Goal: Task Accomplishment & Management: Manage account settings

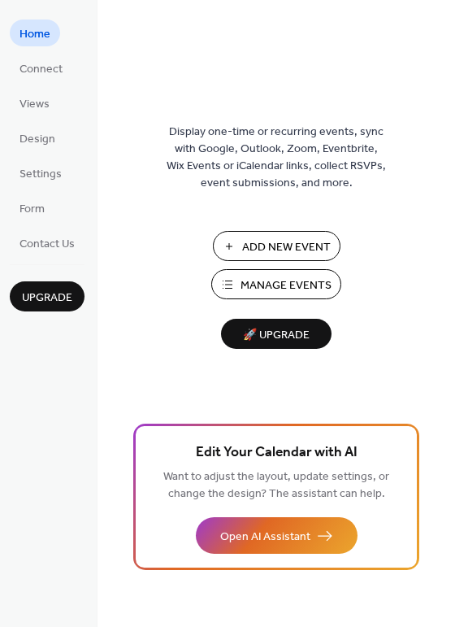
click at [292, 289] on span "Manage Events" at bounding box center [286, 285] width 91 height 17
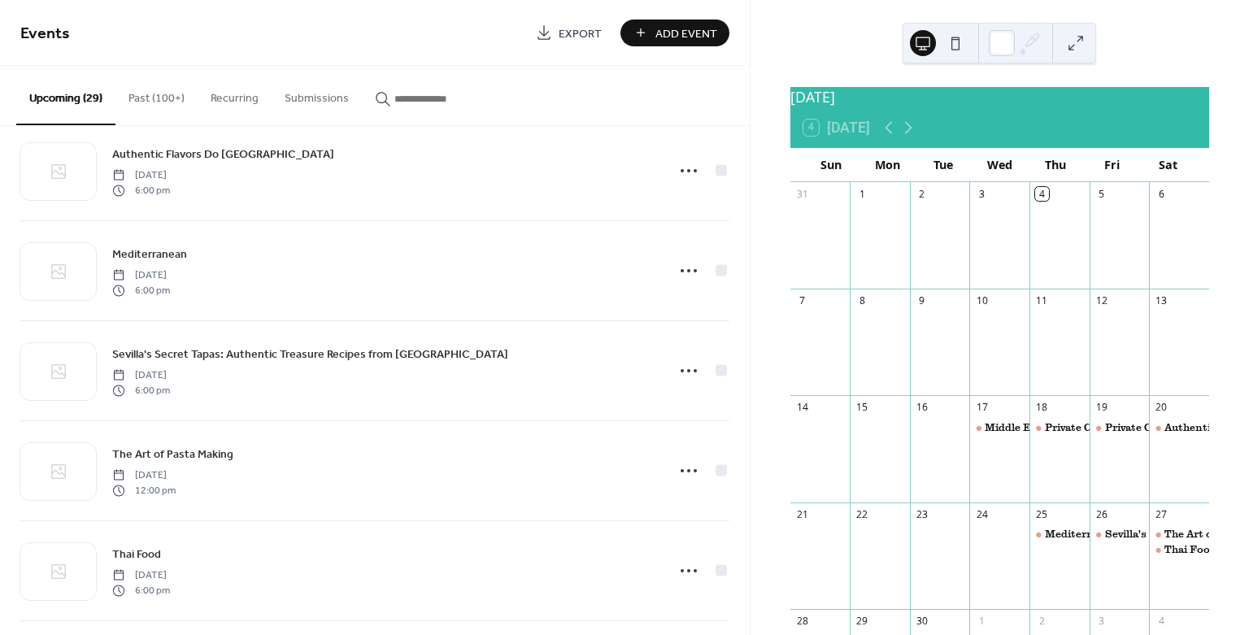
scroll to position [361, 0]
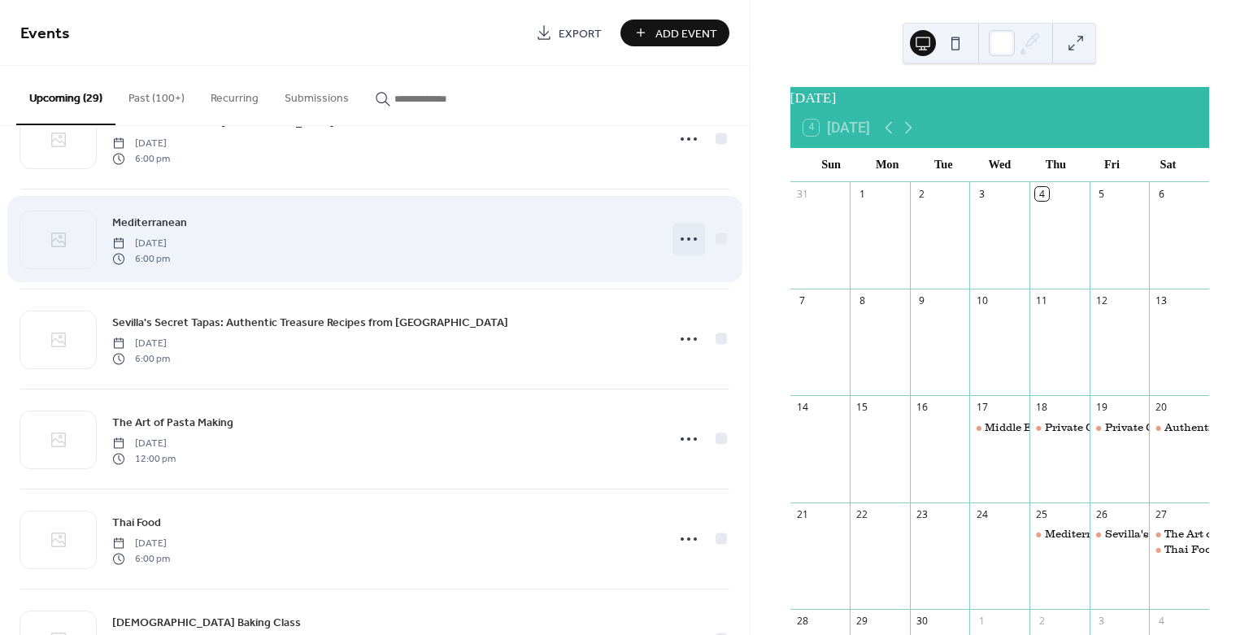
click at [685, 232] on icon at bounding box center [689, 239] width 26 height 26
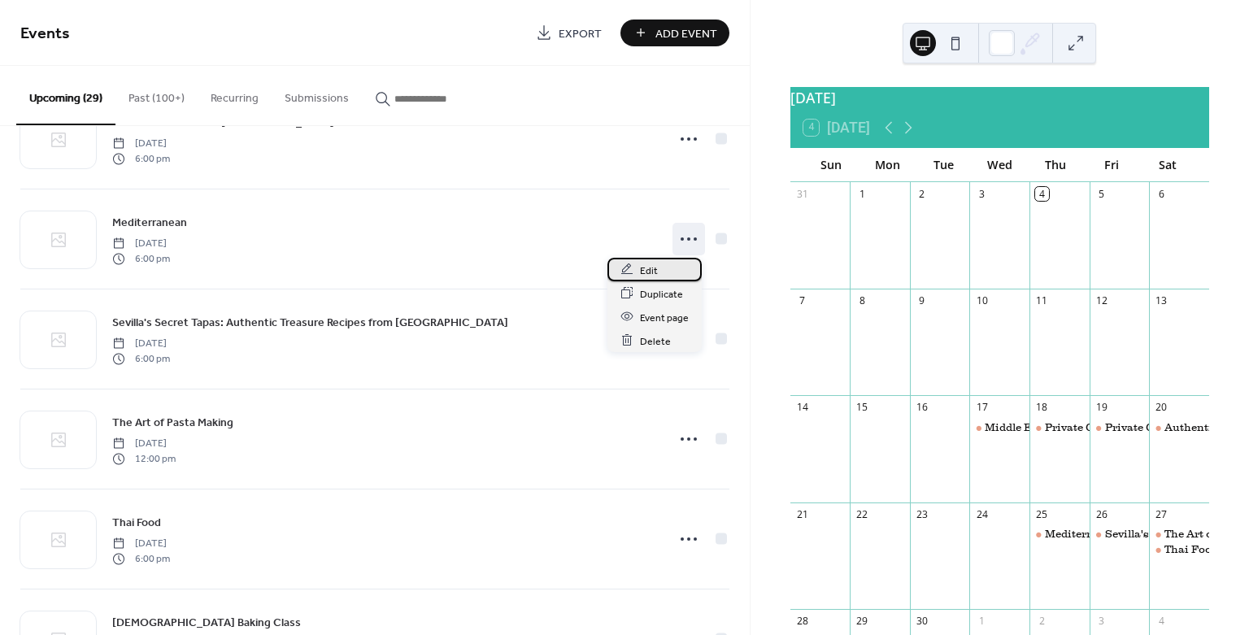
click at [670, 270] on div "Edit" at bounding box center [654, 270] width 94 height 24
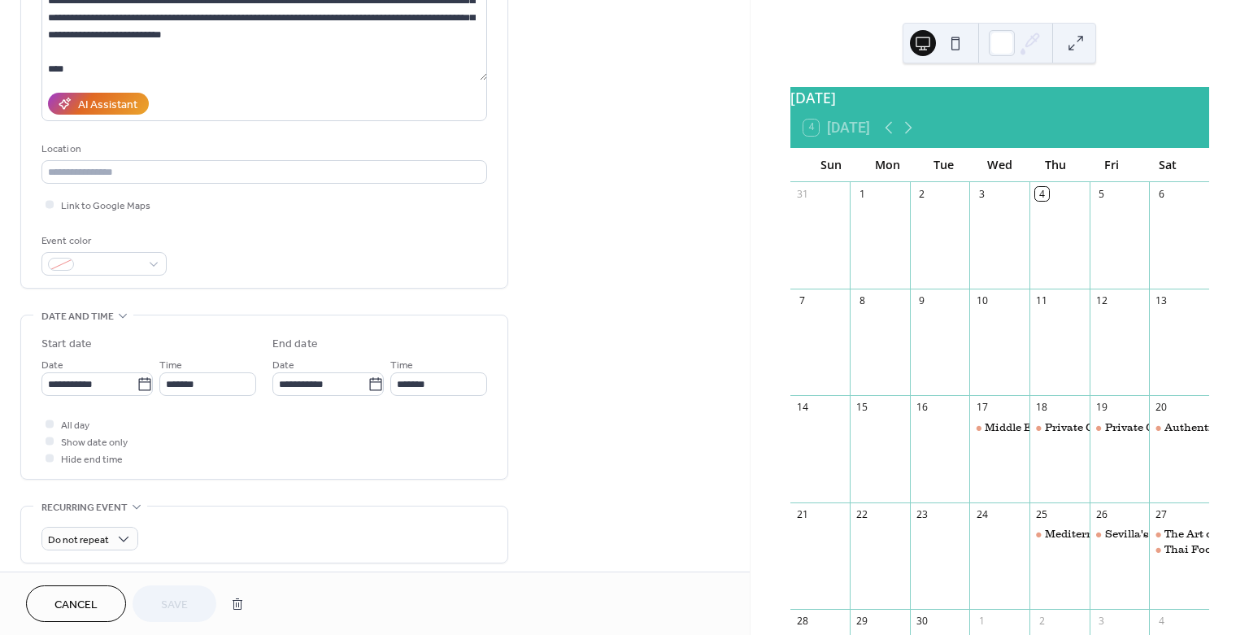
scroll to position [271, 0]
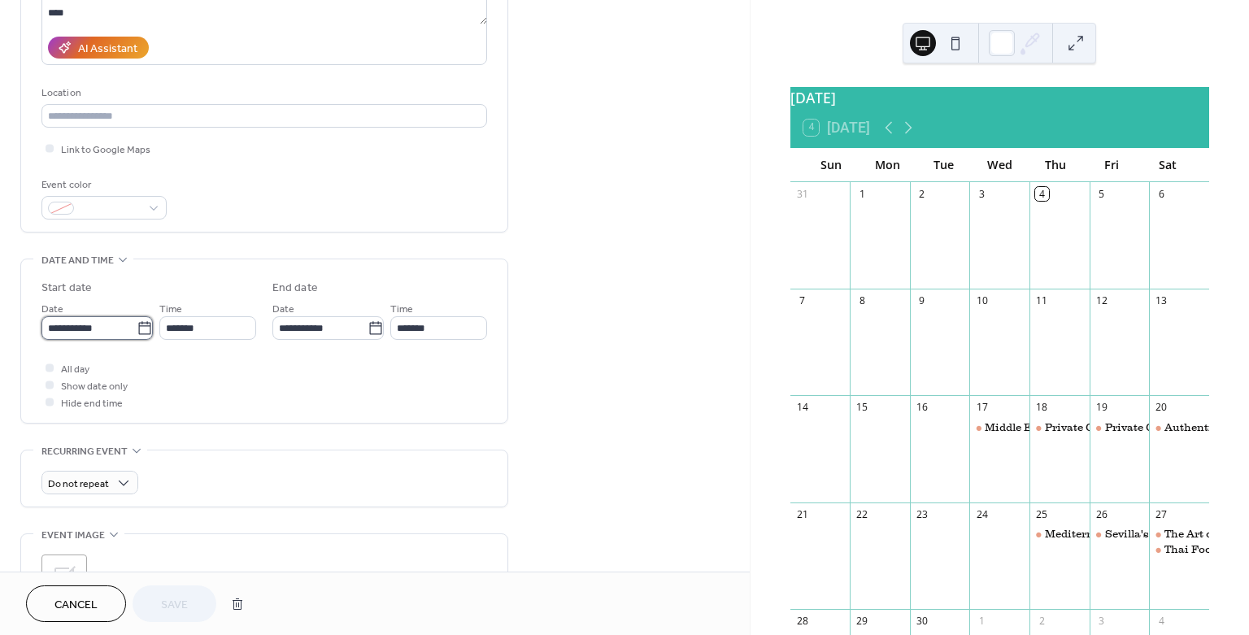
click at [93, 330] on input "**********" at bounding box center [88, 328] width 95 height 24
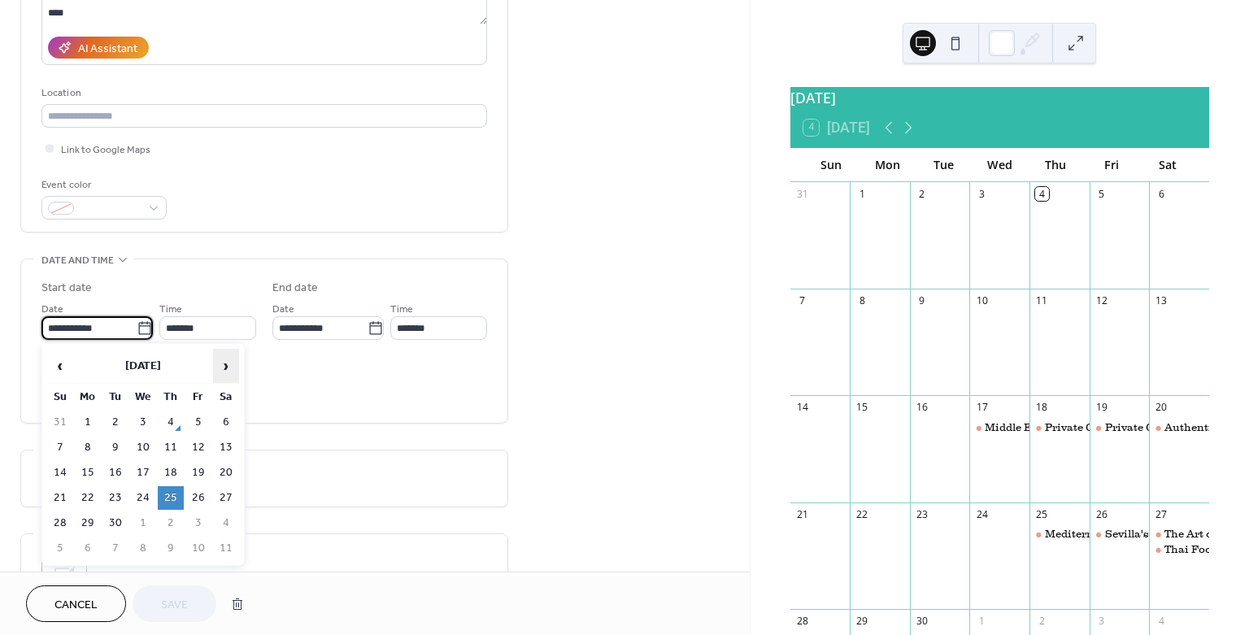
click at [223, 372] on span "›" at bounding box center [226, 366] width 24 height 33
click at [165, 444] on td "6" at bounding box center [171, 448] width 26 height 24
type input "**********"
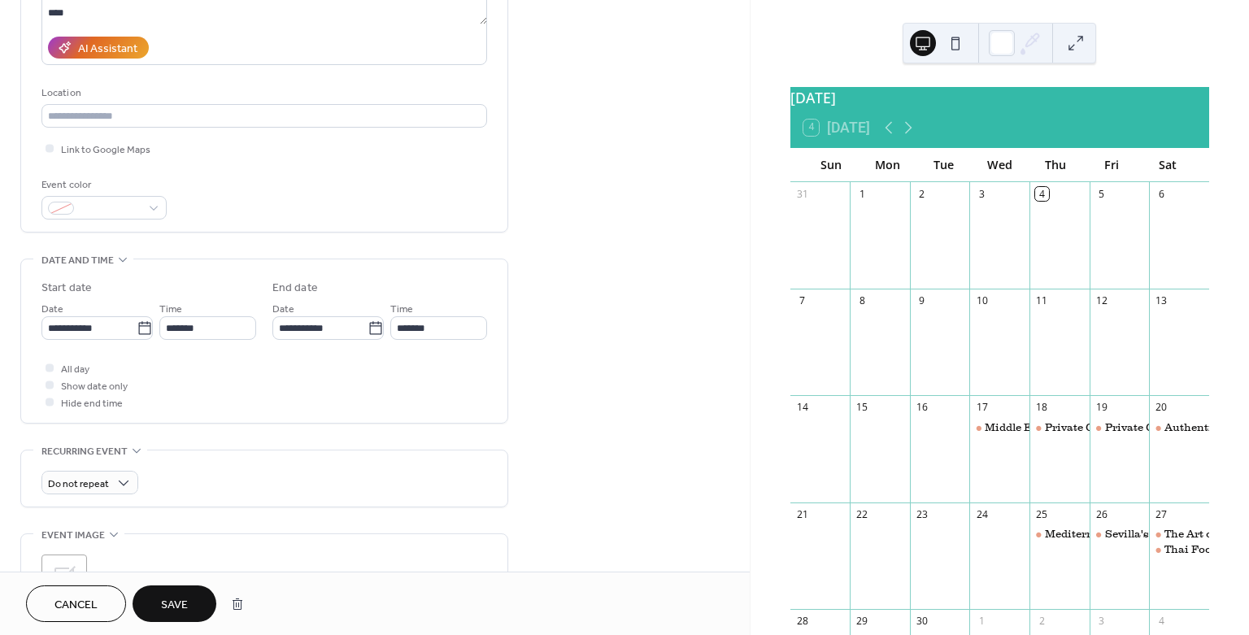
click at [162, 602] on span "Save" at bounding box center [174, 605] width 27 height 17
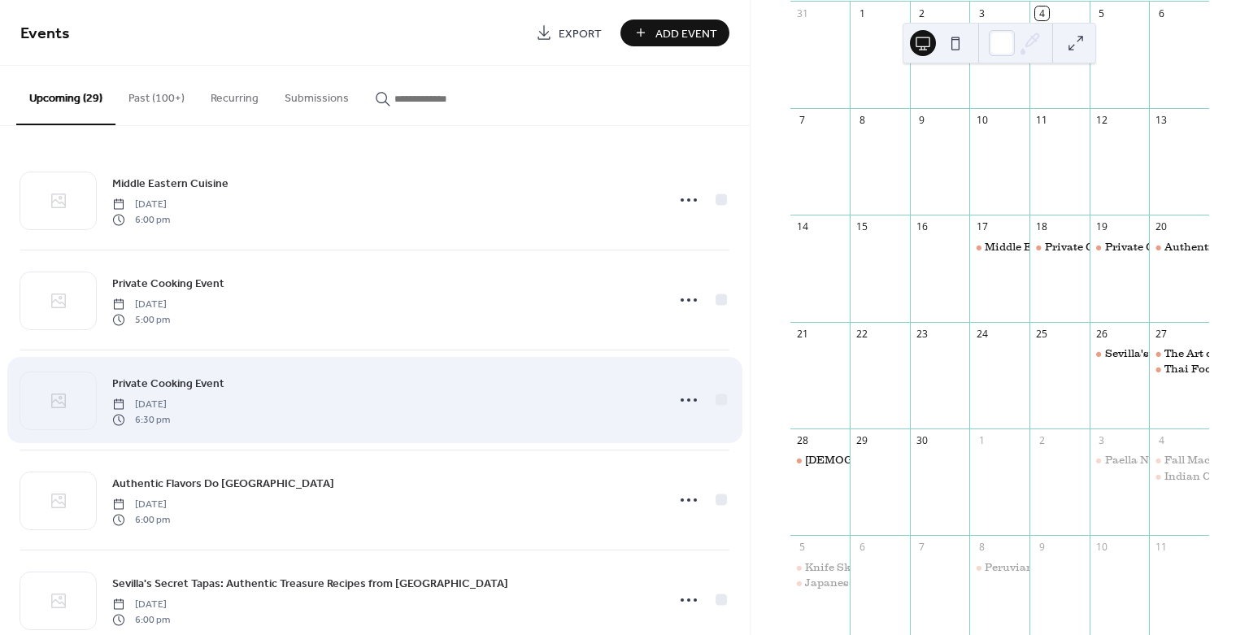
scroll to position [361, 0]
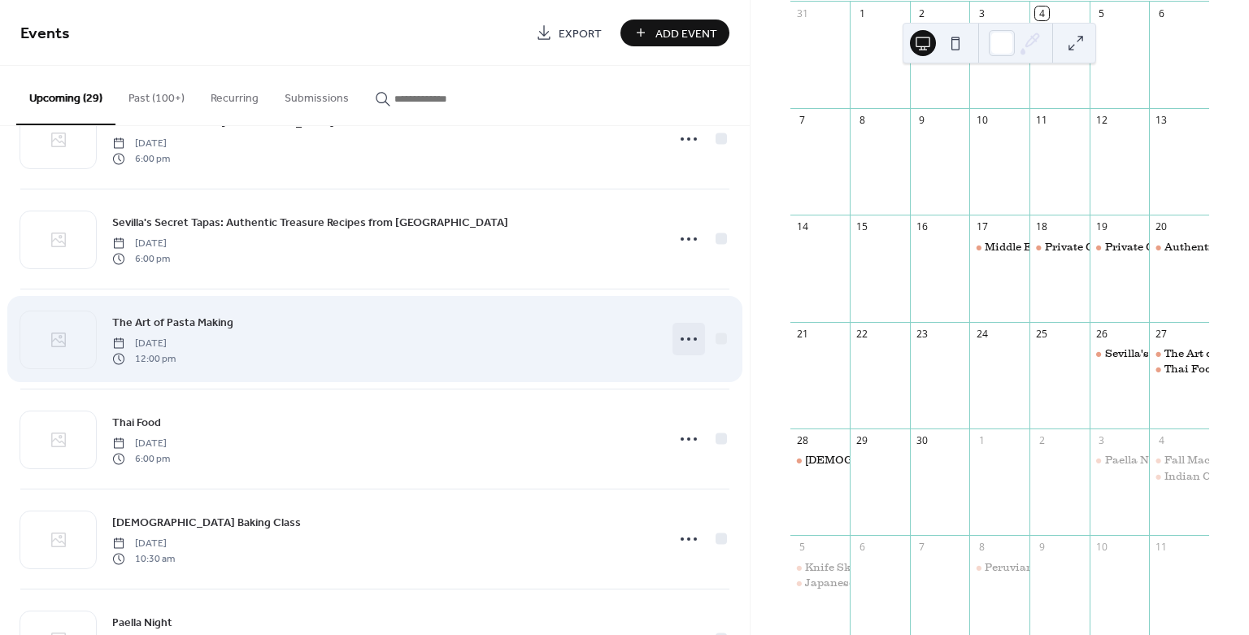
drag, startPoint x: 664, startPoint y: 335, endPoint x: 687, endPoint y: 335, distance: 22.8
click at [687, 335] on div "The Art of Pasta Making [DATE] 12:00 pm" at bounding box center [374, 338] width 709 height 99
click at [687, 335] on icon at bounding box center [689, 339] width 26 height 26
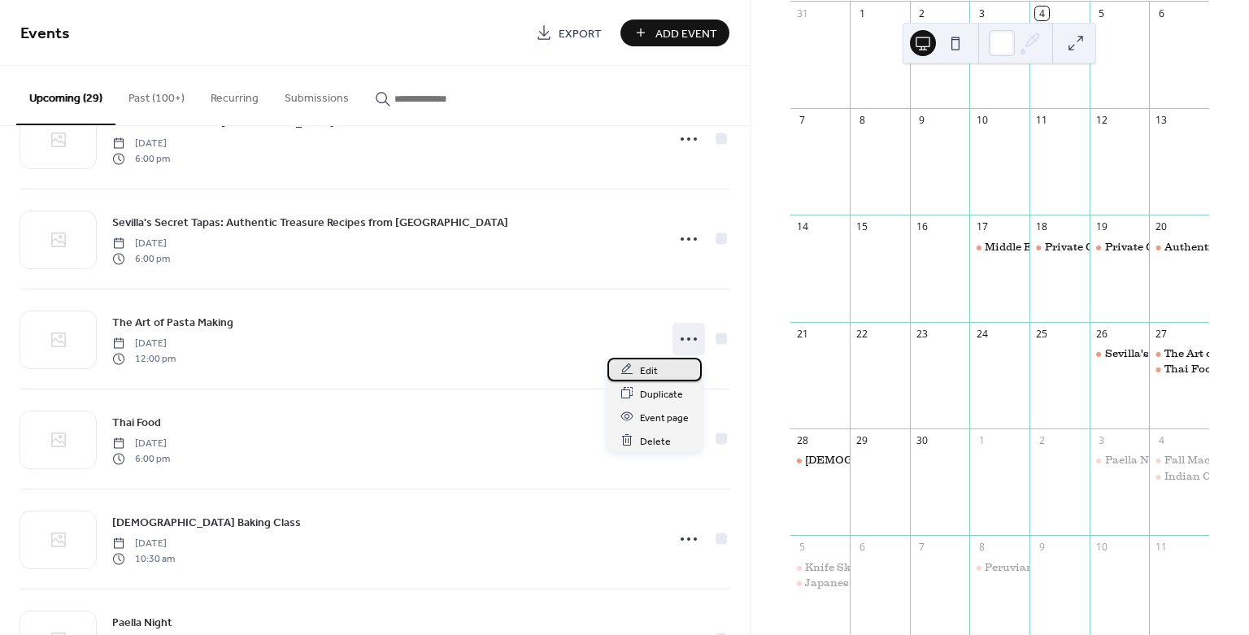
click at [663, 367] on div "Edit" at bounding box center [654, 370] width 94 height 24
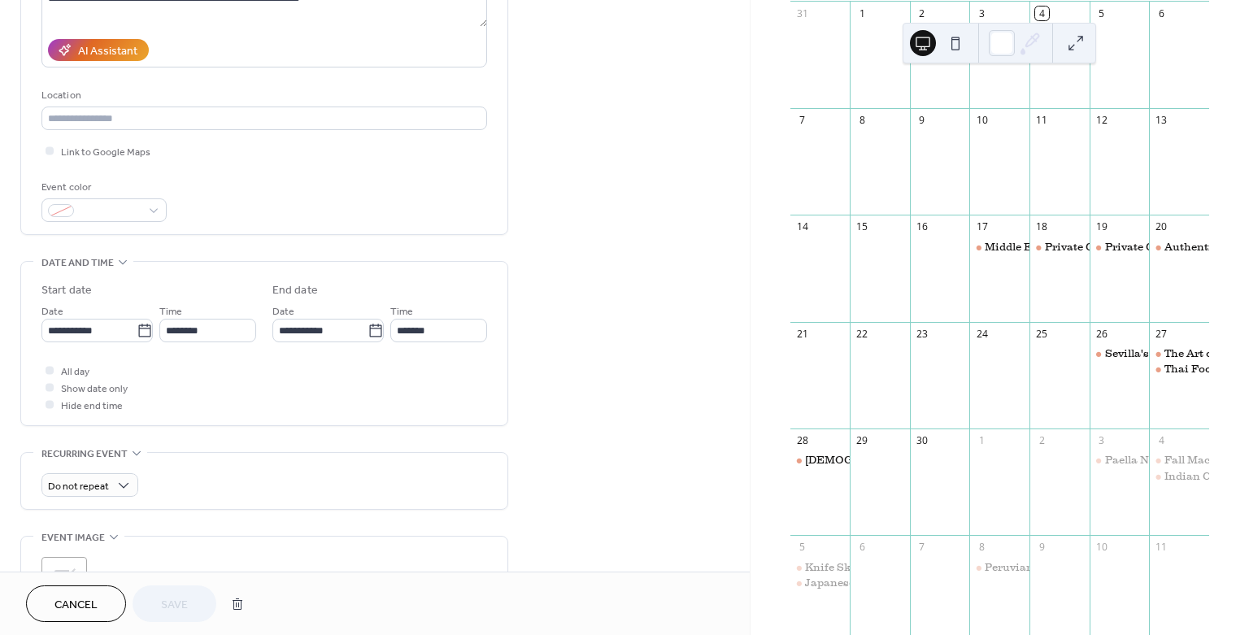
scroll to position [271, 0]
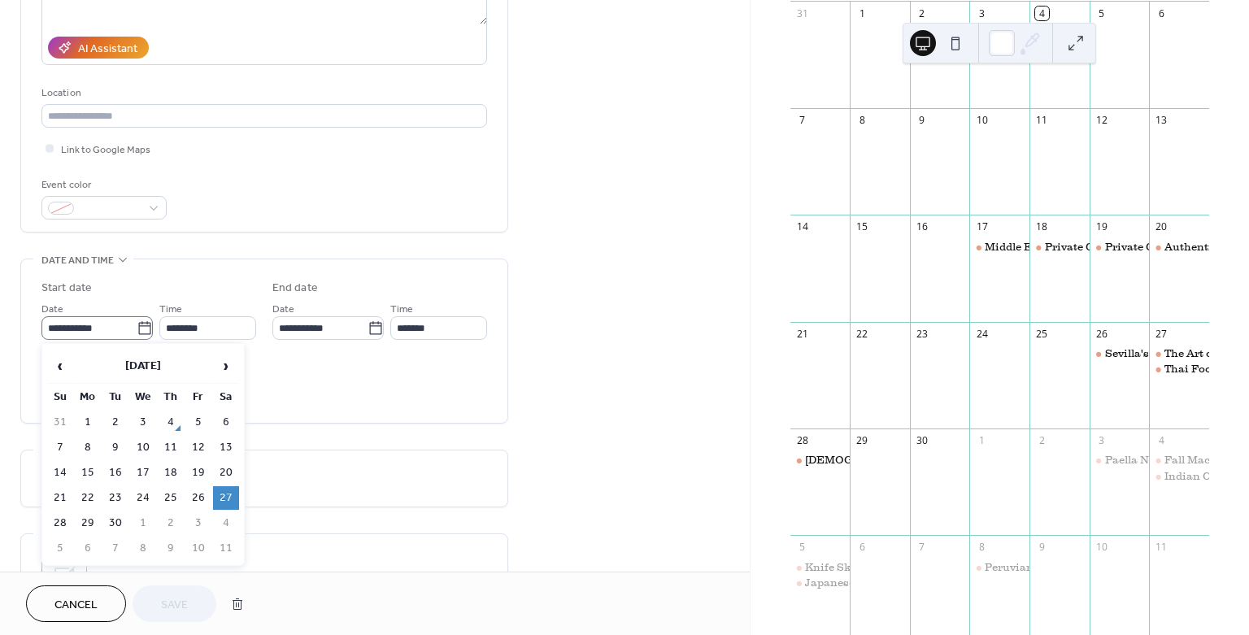
click at [137, 324] on icon at bounding box center [145, 328] width 16 height 16
click at [137, 324] on input "**********" at bounding box center [88, 328] width 95 height 24
click at [224, 359] on span "›" at bounding box center [226, 366] width 24 height 33
click at [224, 446] on td "11" at bounding box center [226, 448] width 26 height 24
type input "**********"
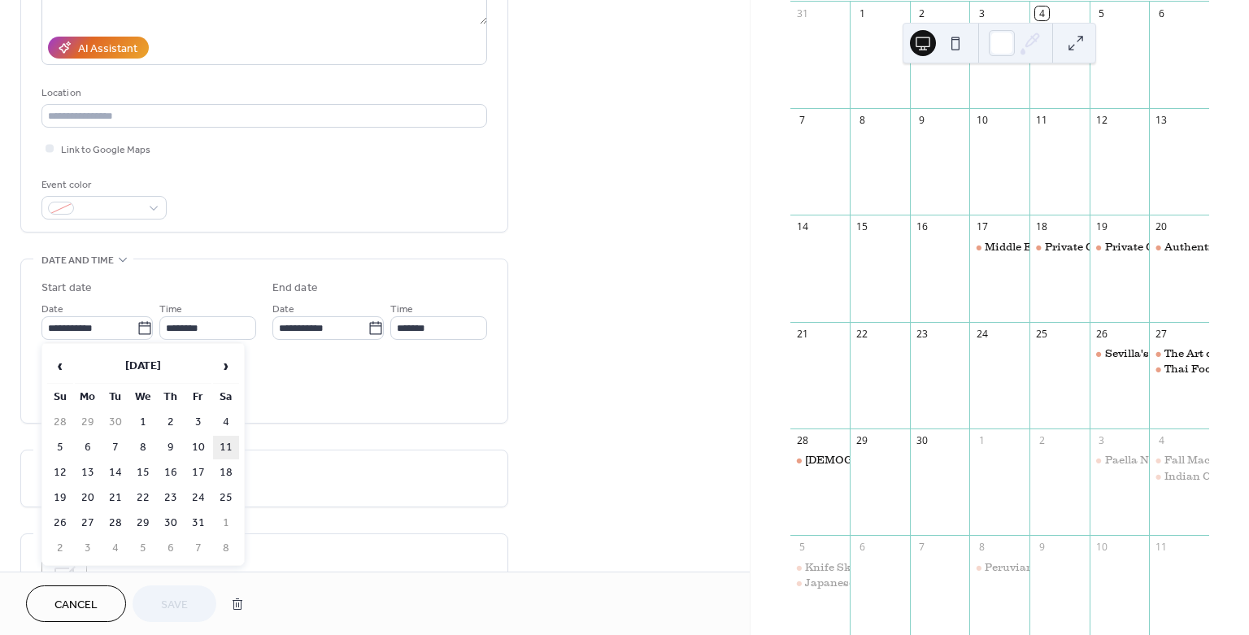
type input "**********"
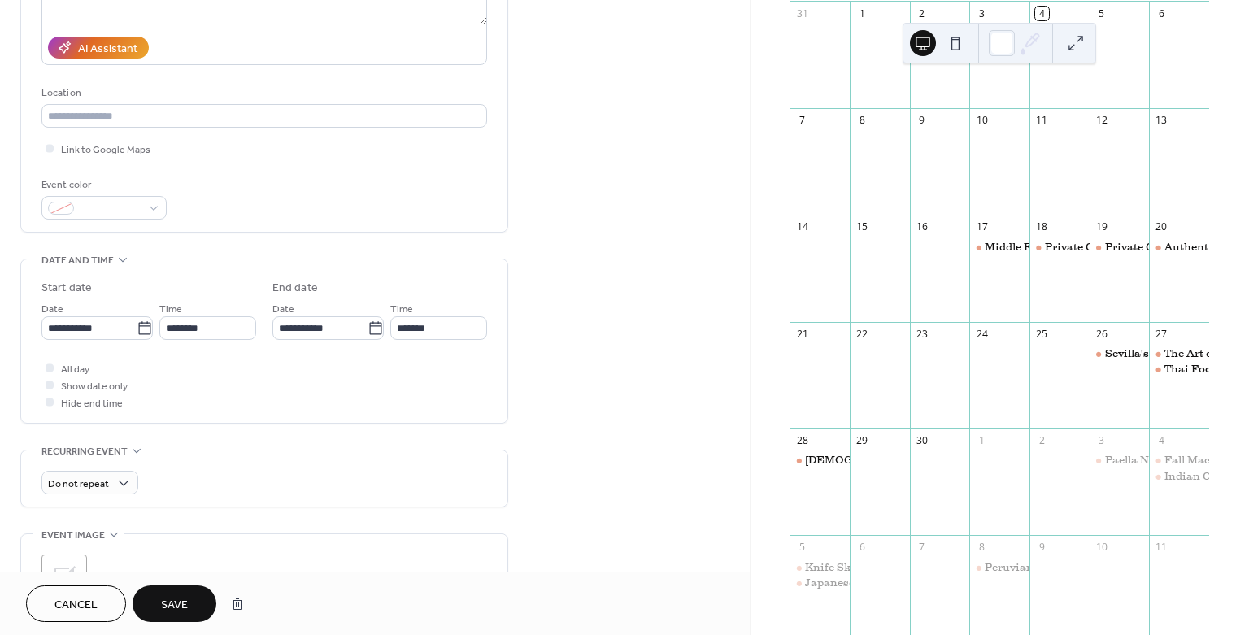
click at [167, 611] on span "Save" at bounding box center [174, 605] width 27 height 17
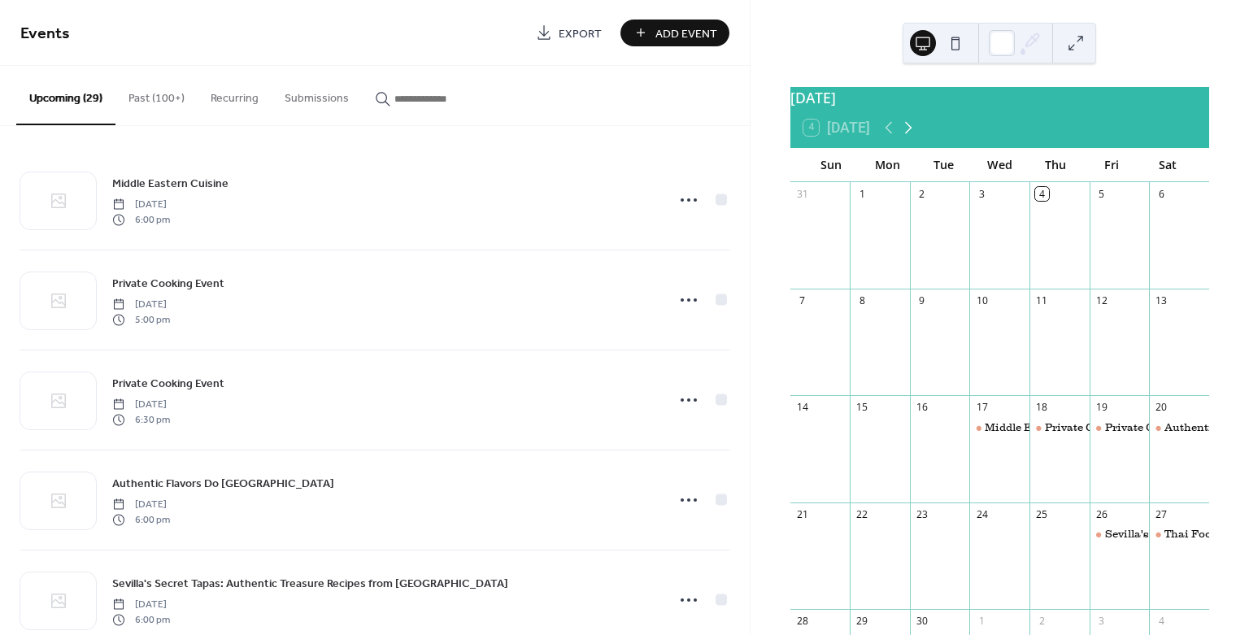
click at [911, 134] on icon at bounding box center [908, 128] width 7 height 12
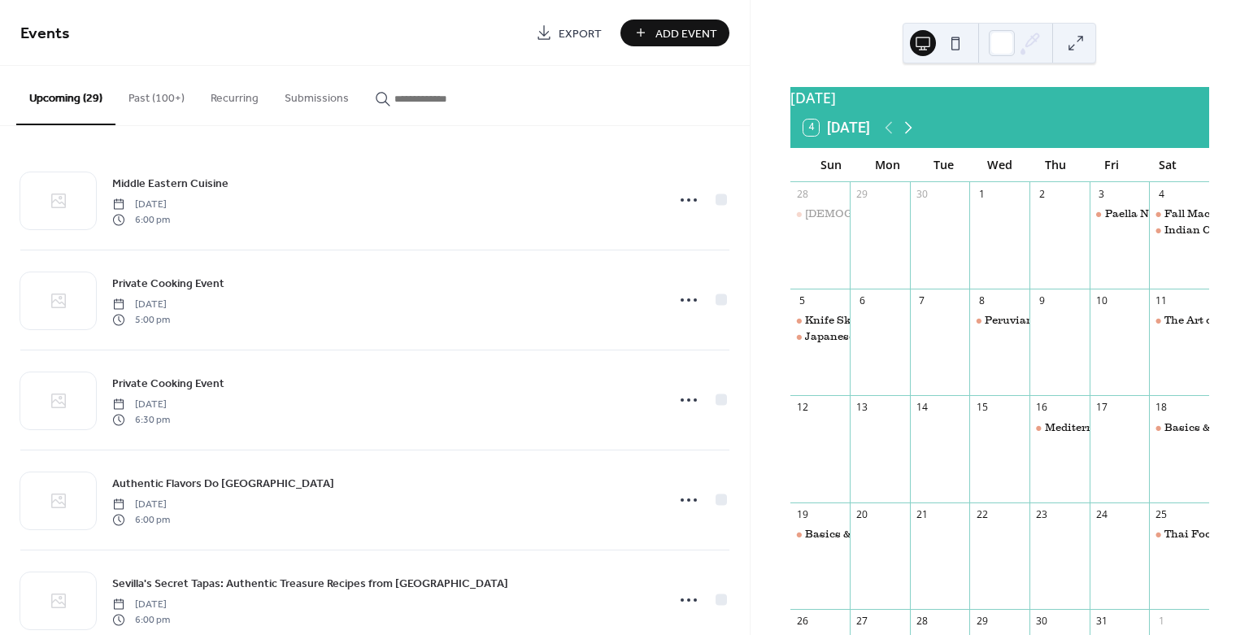
click at [915, 137] on icon at bounding box center [908, 128] width 20 height 20
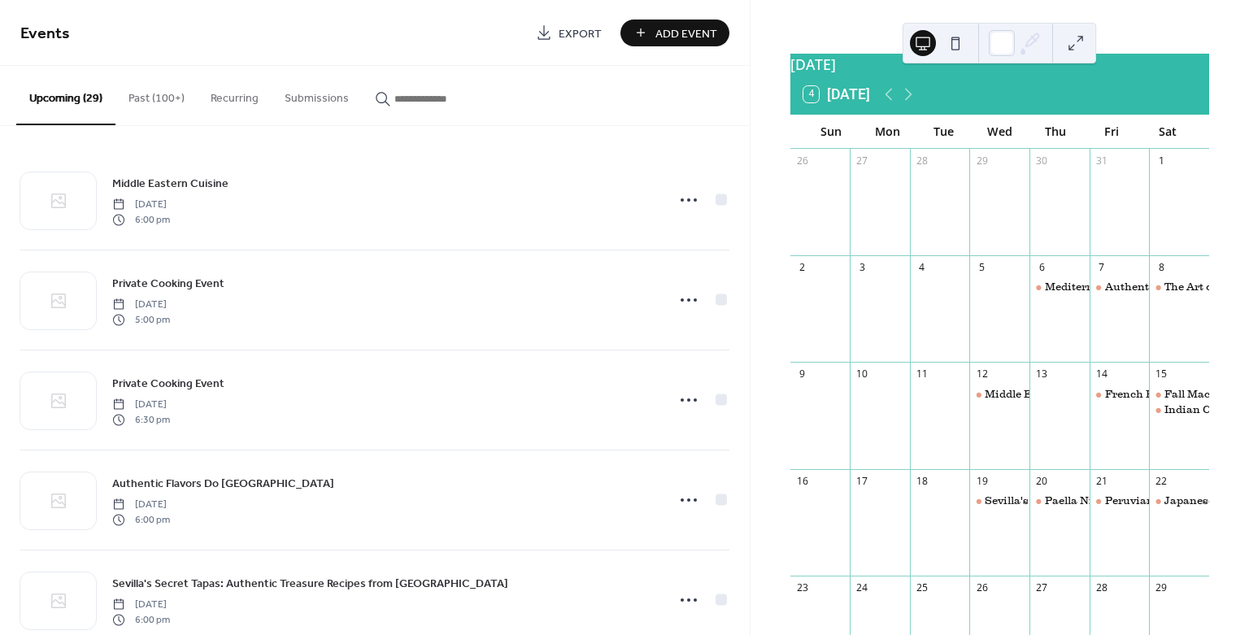
scroll to position [90, 0]
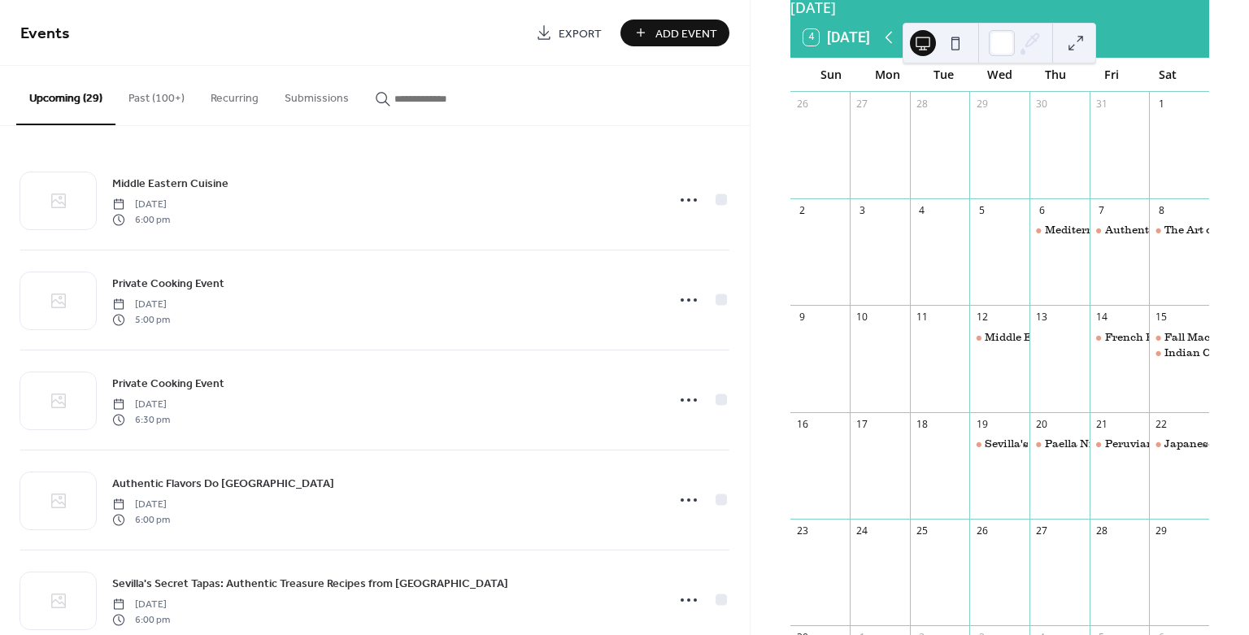
click at [885, 46] on icon at bounding box center [889, 38] width 20 height 20
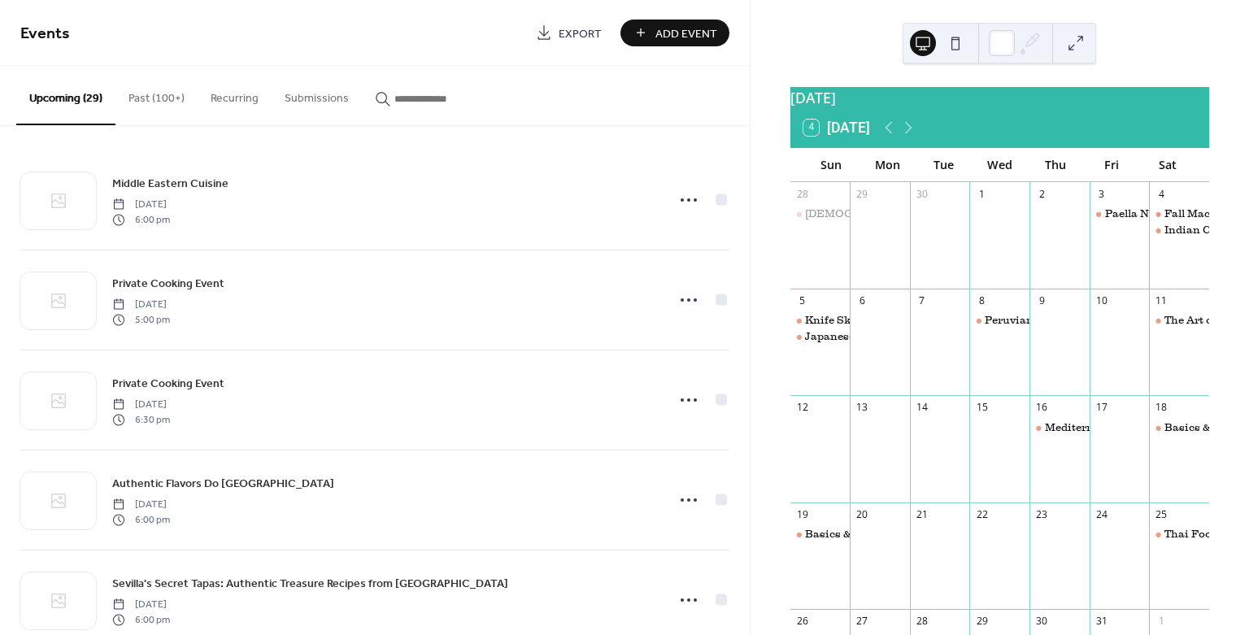
scroll to position [0, 0]
click at [915, 137] on icon at bounding box center [908, 128] width 20 height 20
